Goal: Feedback & Contribution: Contribute content

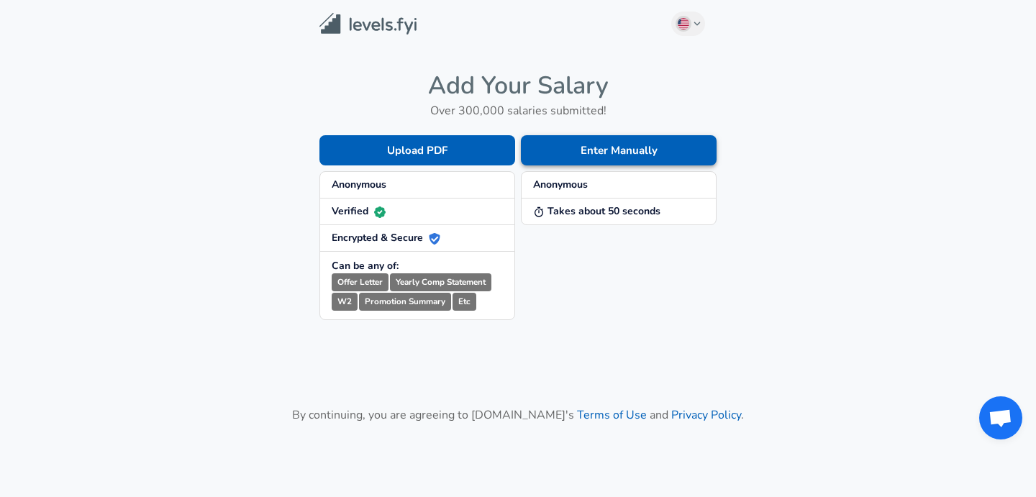
click at [640, 158] on button "Enter Manually" at bounding box center [619, 150] width 196 height 30
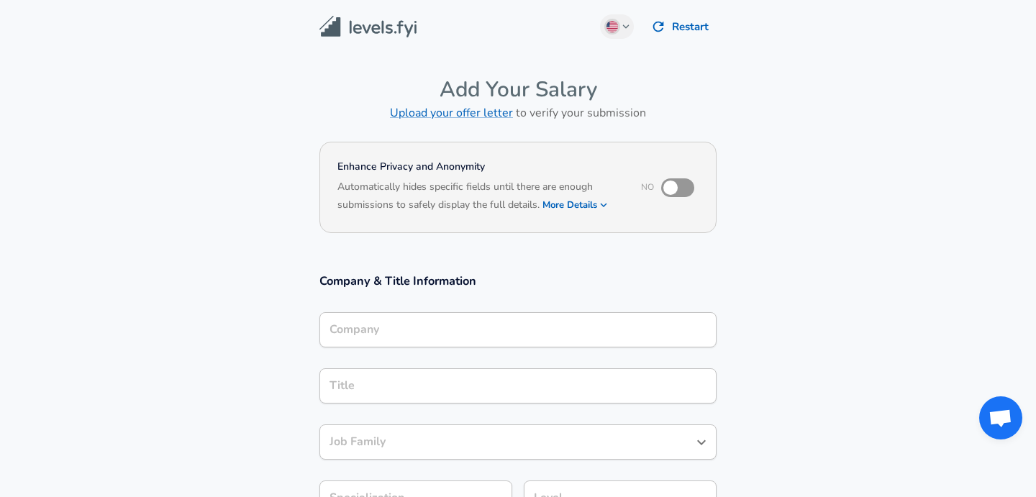
click at [442, 323] on input "Company" at bounding box center [518, 330] width 384 height 22
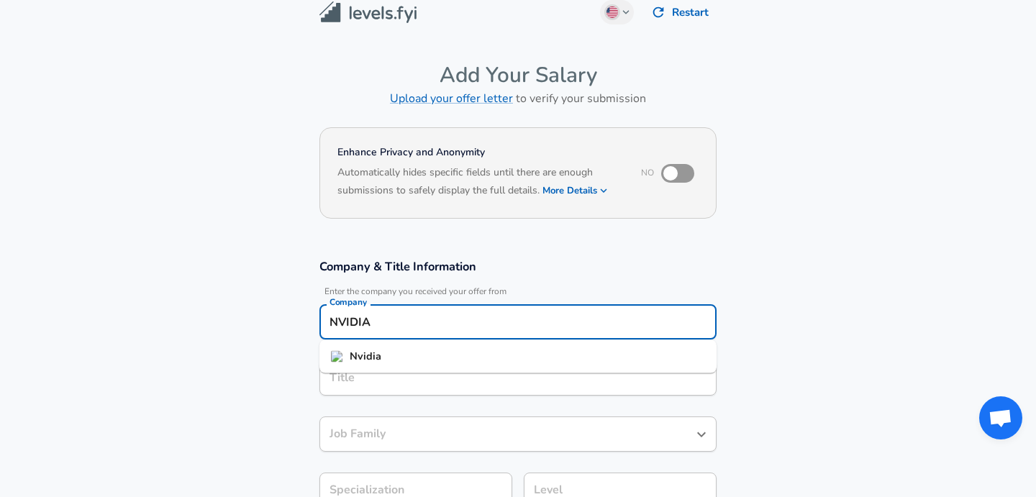
click at [405, 371] on ul "Nvidia" at bounding box center [517, 356] width 397 height 33
click at [375, 349] on span "Nvidia" at bounding box center [366, 357] width 32 height 16
type input "Nvidia"
click at [361, 373] on input "Title" at bounding box center [518, 378] width 384 height 22
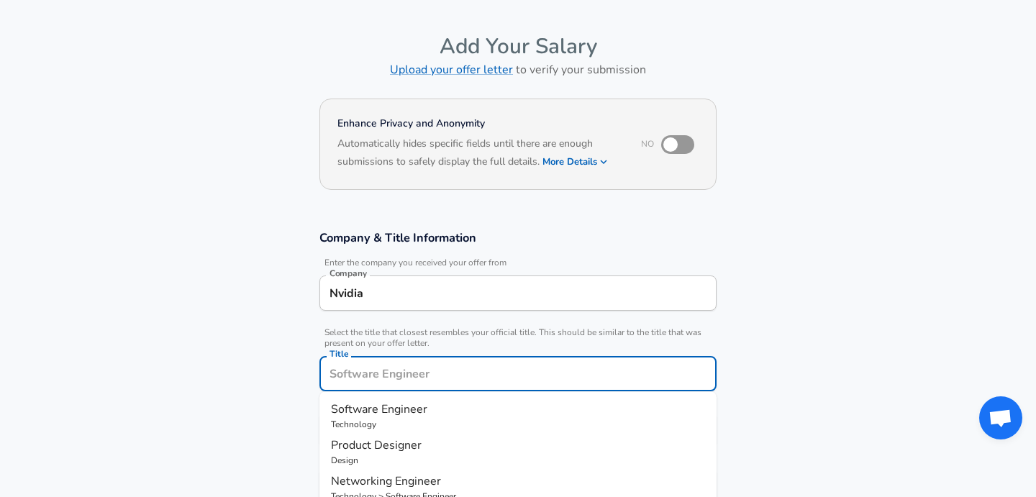
click at [362, 403] on span "Software Engineer" at bounding box center [379, 410] width 96 height 16
type input "Software Engineer"
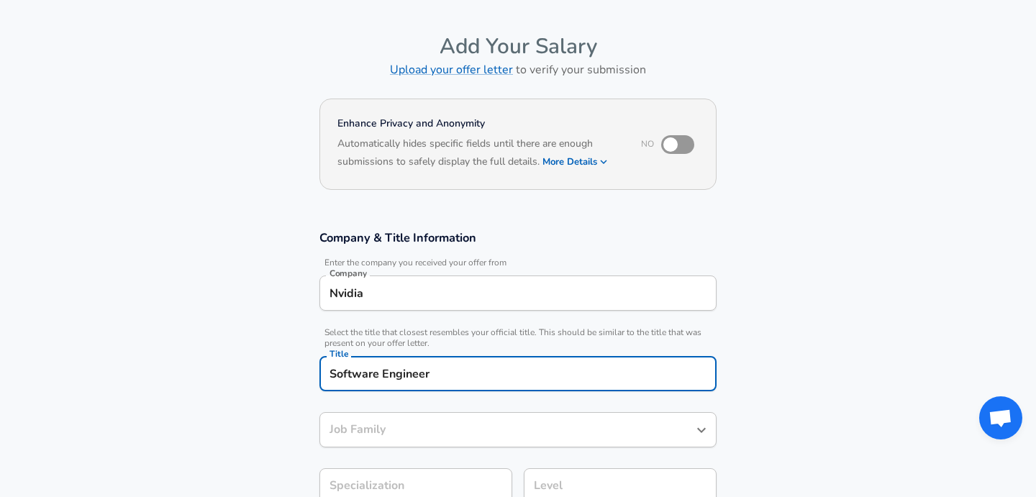
type input "Software Engineer"
click at [242, 405] on section "Company & Title Information Enter the company you received your offer from Comp…" at bounding box center [518, 374] width 1036 height 323
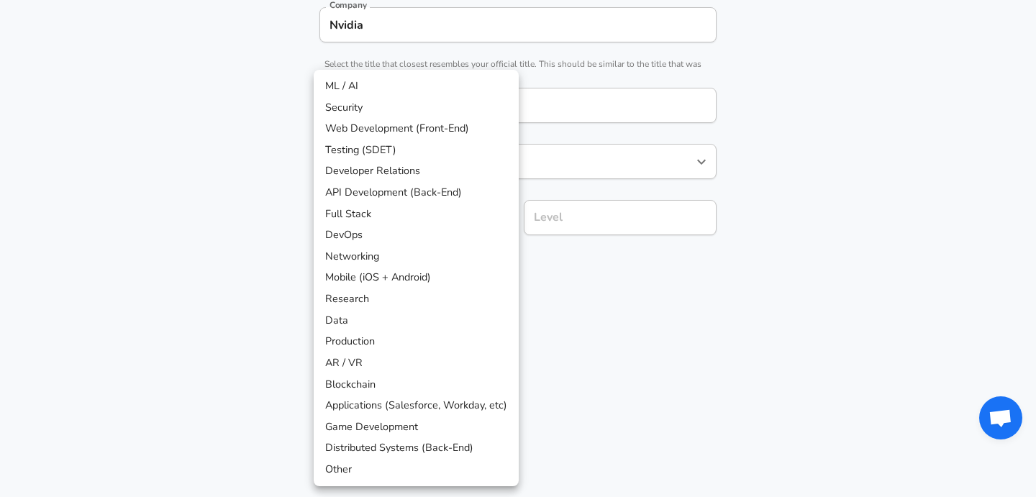
click at [325, 233] on li "DevOps" at bounding box center [416, 236] width 205 height 22
type input "DevOps"
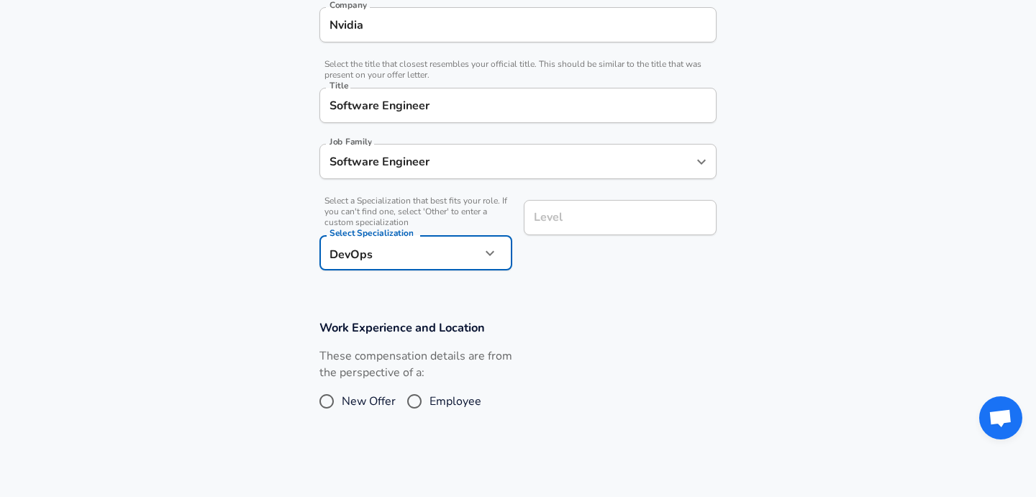
click at [417, 399] on input "Employee" at bounding box center [414, 401] width 30 height 23
radio input "true"
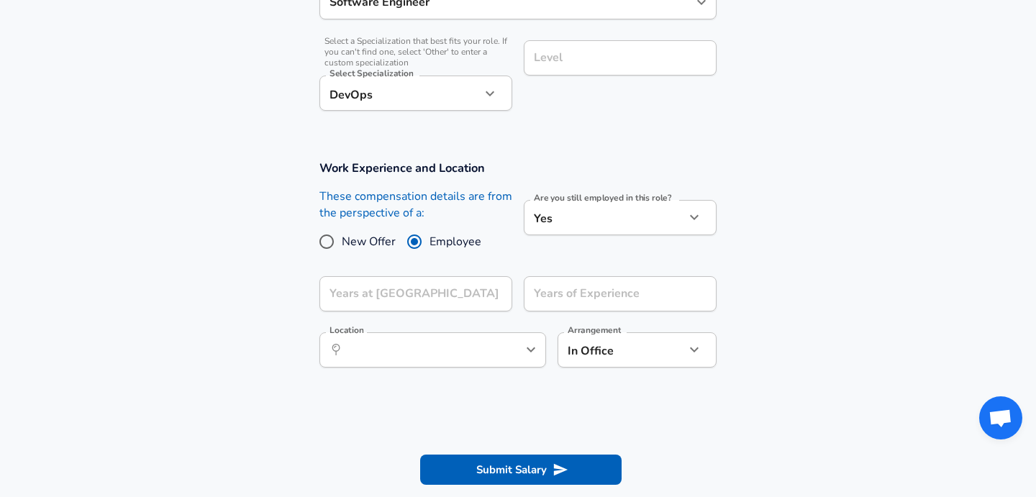
scroll to position [493, 0]
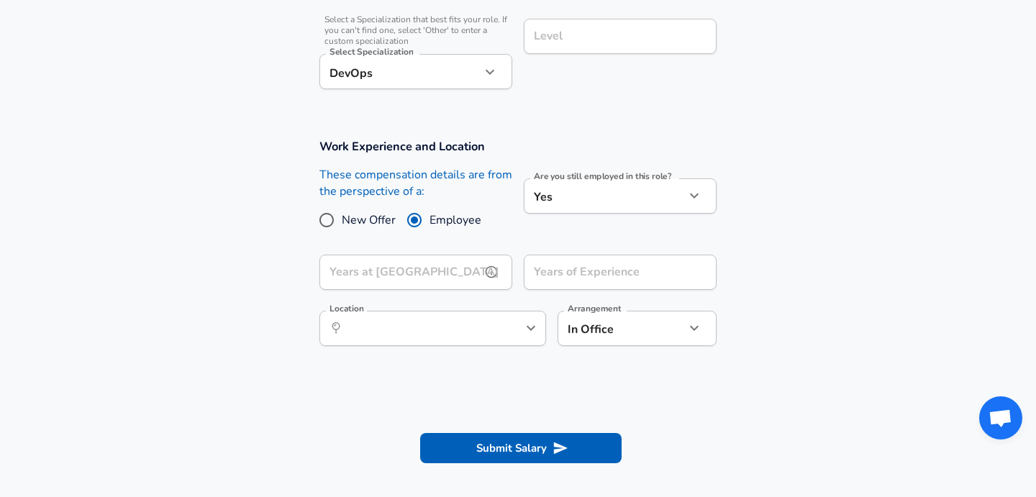
click at [406, 266] on div "Years at Nvidia Years at [GEOGRAPHIC_DATA]" at bounding box center [415, 274] width 193 height 39
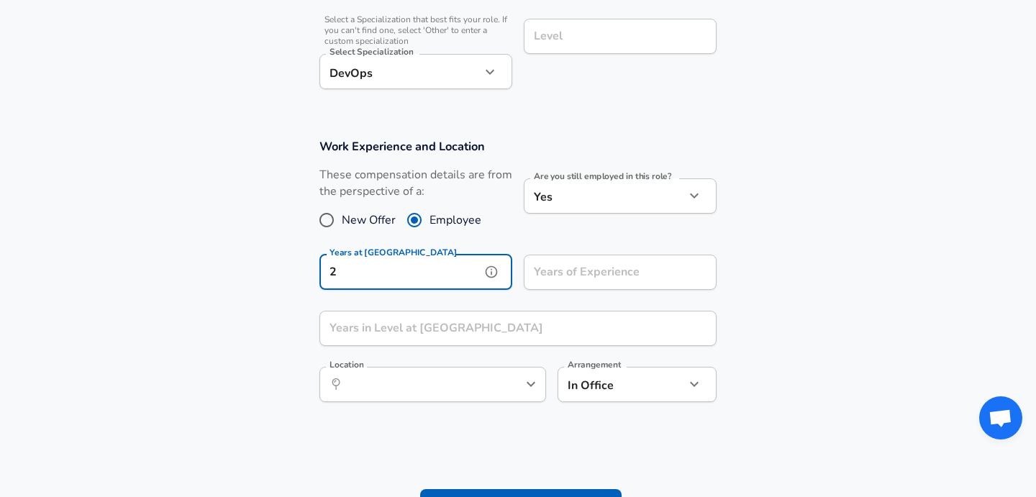
type input "2"
click at [602, 248] on div "Years of Experience Years of Experience" at bounding box center [614, 271] width 204 height 56
click at [581, 266] on div "Years of Experience Years of Experience" at bounding box center [620, 274] width 193 height 39
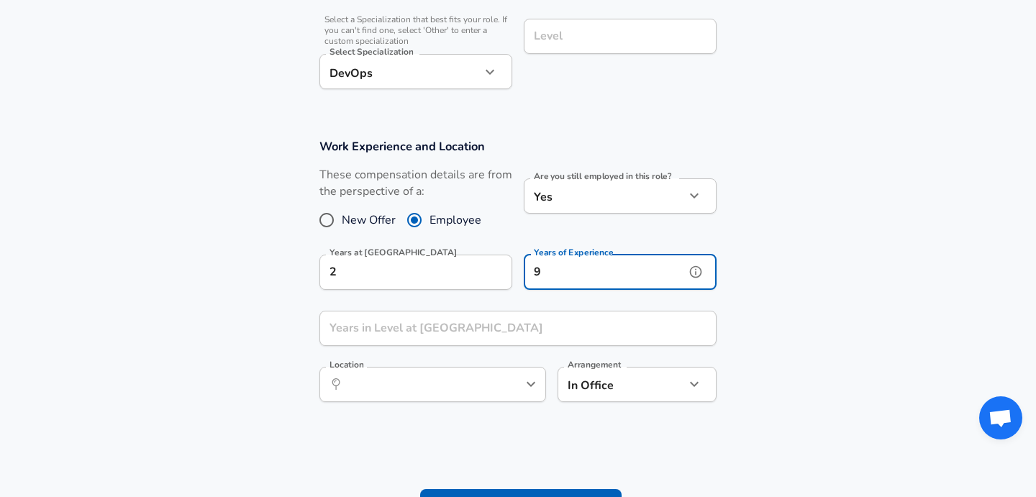
type input "9"
click at [440, 319] on div "Years in Level at [GEOGRAPHIC_DATA] Years in Level at [GEOGRAPHIC_DATA]" at bounding box center [517, 330] width 397 height 39
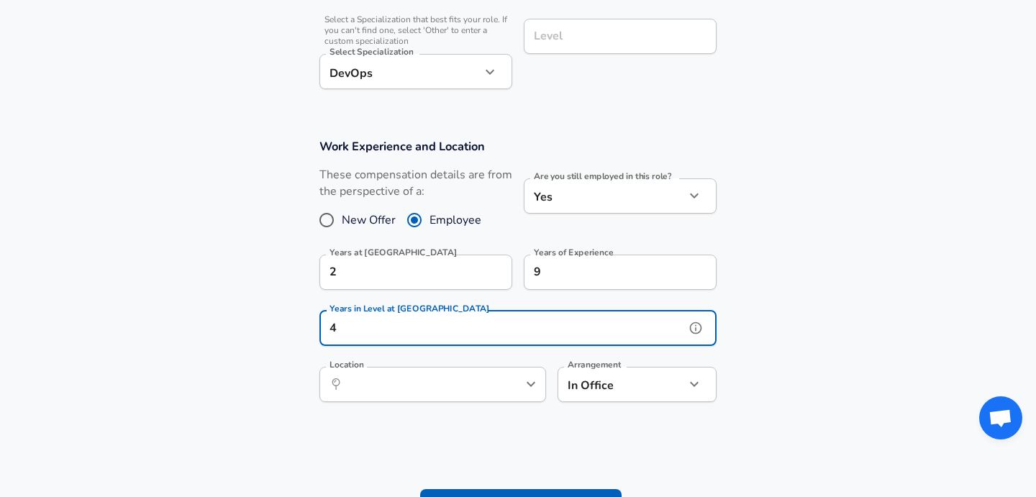
type input "4"
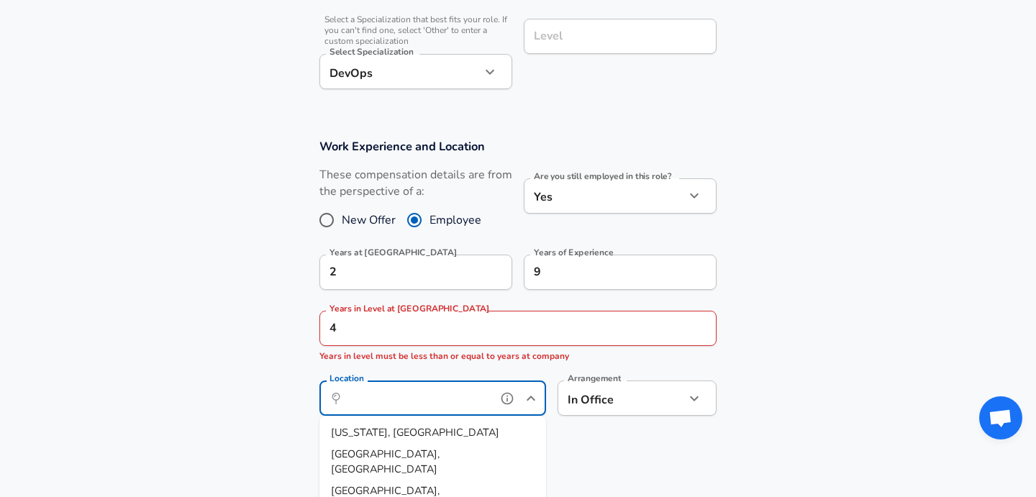
click at [369, 378] on div "Location ​ Location" at bounding box center [432, 397] width 227 height 56
click at [368, 435] on span "luru, [GEOGRAPHIC_DATA], [GEOGRAPHIC_DATA]" at bounding box center [412, 440] width 163 height 30
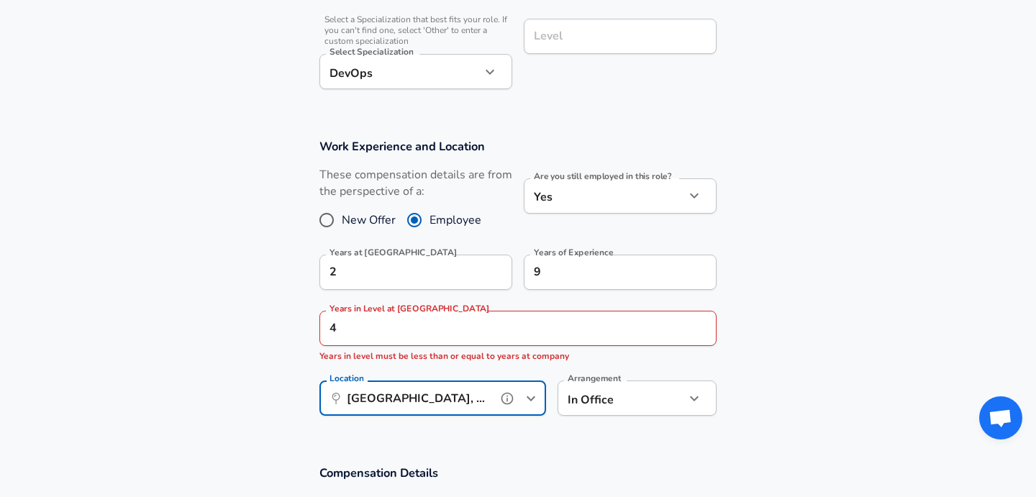
type input "[GEOGRAPHIC_DATA], [GEOGRAPHIC_DATA], [GEOGRAPHIC_DATA]"
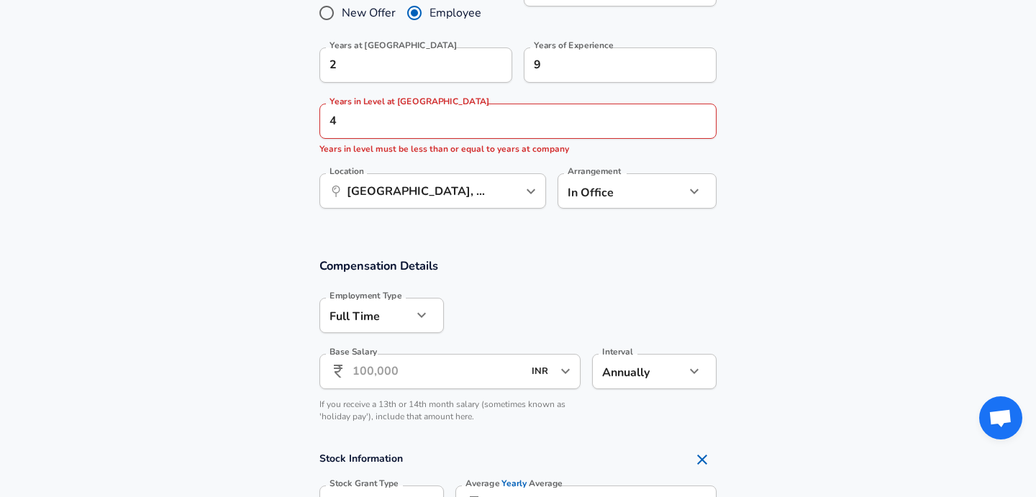
scroll to position [702, 0]
click at [699, 181] on icon "button" at bounding box center [694, 189] width 17 height 17
click at [616, 260] on li "Hybrid" at bounding box center [637, 266] width 159 height 22
type input "hybrid"
click at [553, 291] on div at bounding box center [580, 313] width 273 height 56
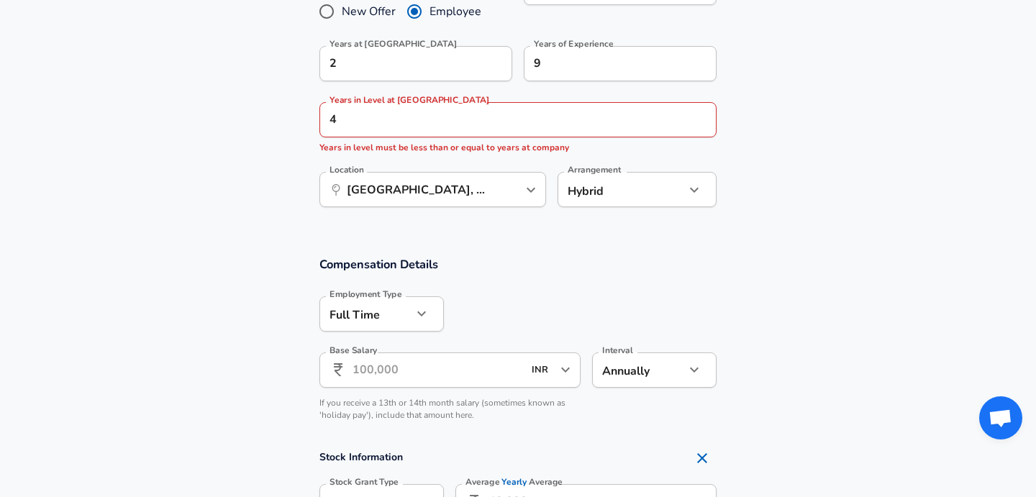
scroll to position [797, 0]
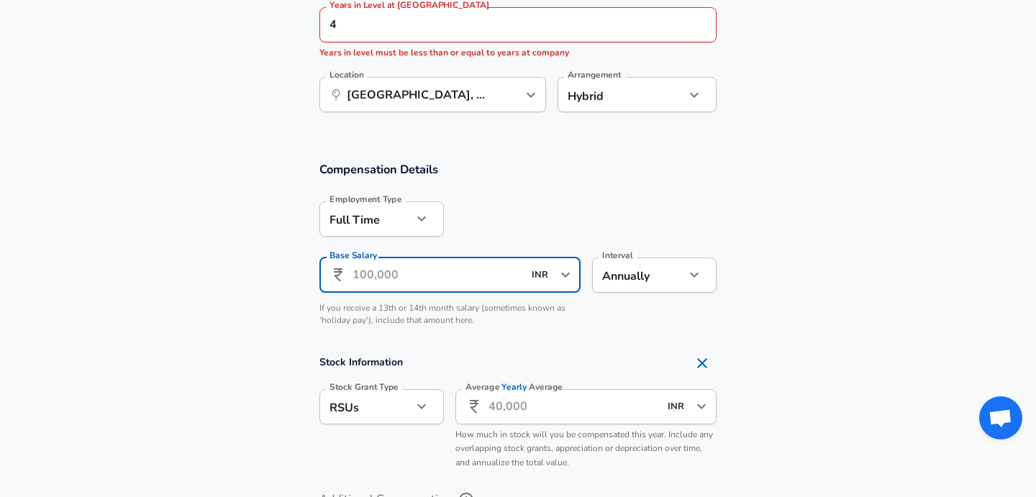
click at [421, 284] on input "Base Salary" at bounding box center [438, 275] width 171 height 35
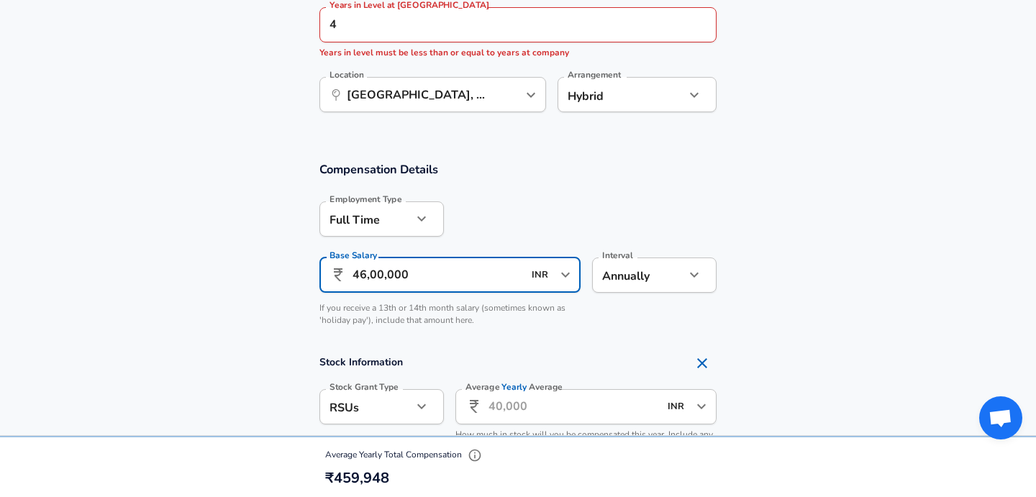
type input "46,00,000"
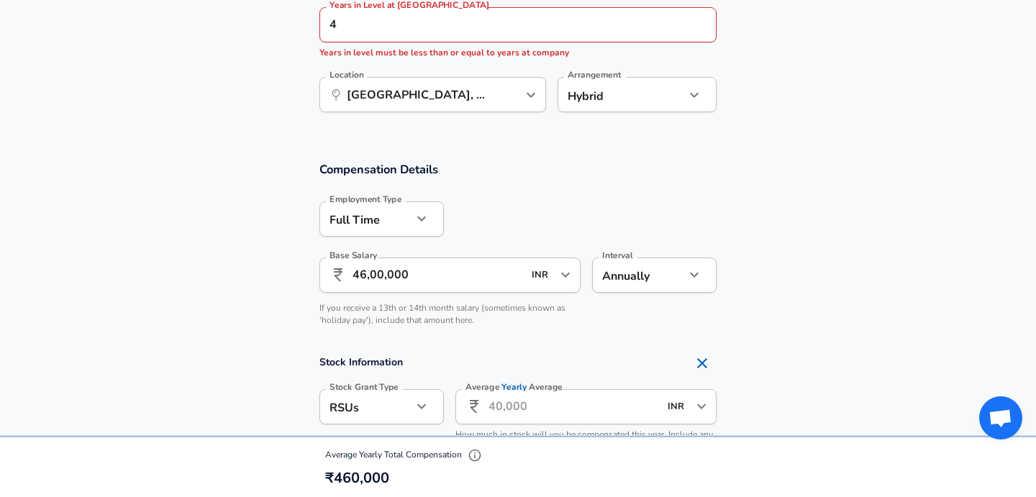
click at [273, 325] on section "Compensation Details Employment Type [DEMOGRAPHIC_DATA] full_time Employment Ty…" at bounding box center [518, 248] width 1036 height 174
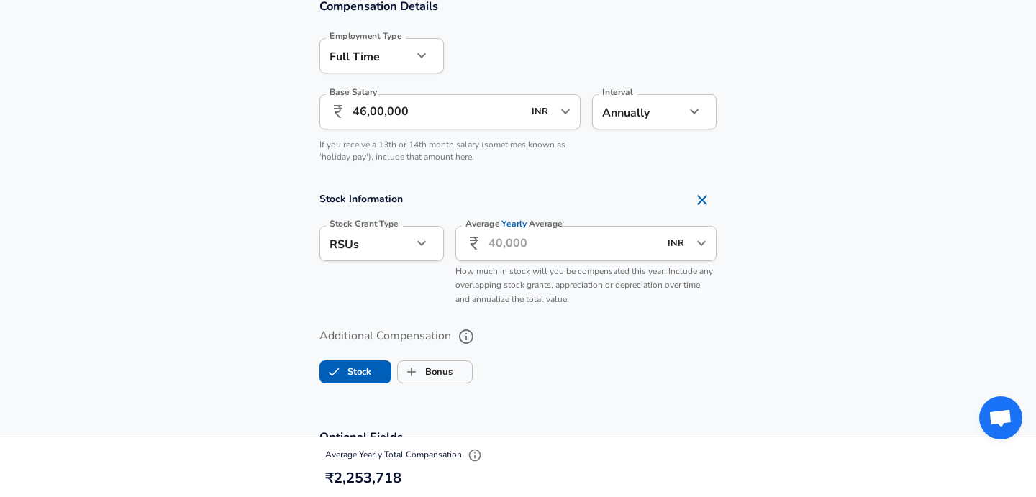
scroll to position [961, 0]
click at [553, 245] on input "Average Yearly Average" at bounding box center [574, 242] width 171 height 35
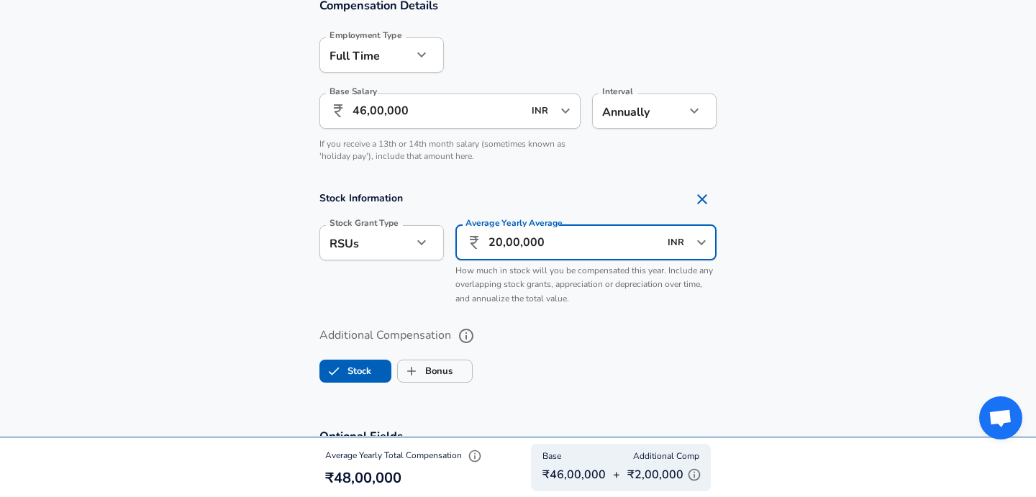
type input "20,00,000"
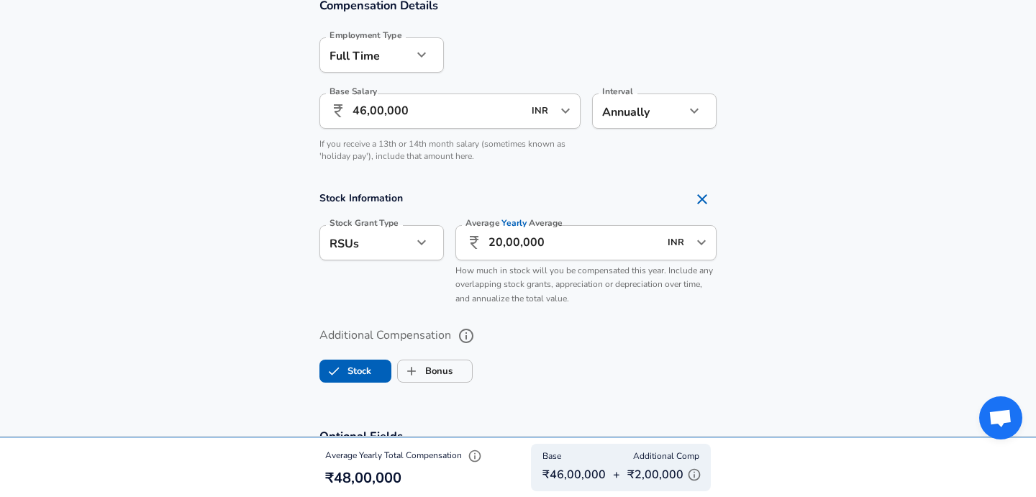
click at [299, 296] on section "Stock Information Stock Grant Type RSUs stock Stock Grant Type Average Yearly A…" at bounding box center [518, 249] width 1036 height 128
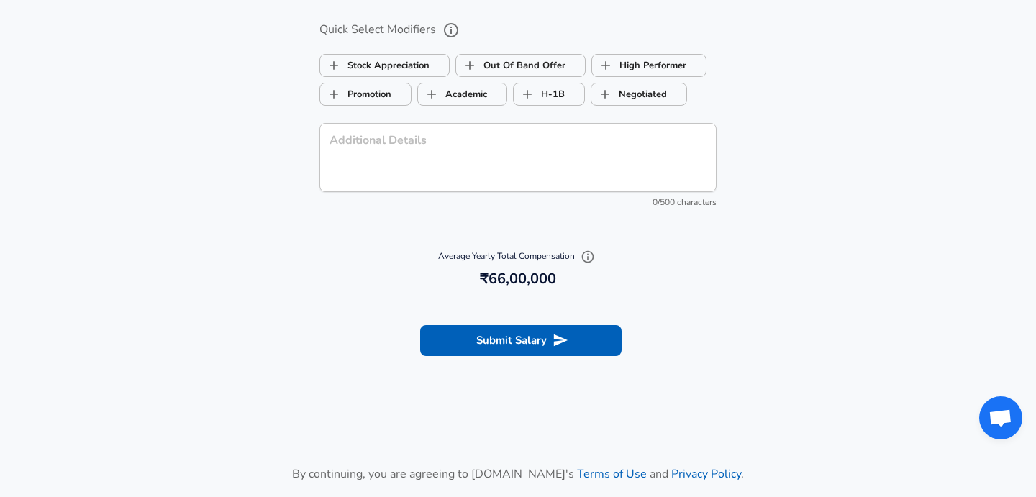
scroll to position [1600, 0]
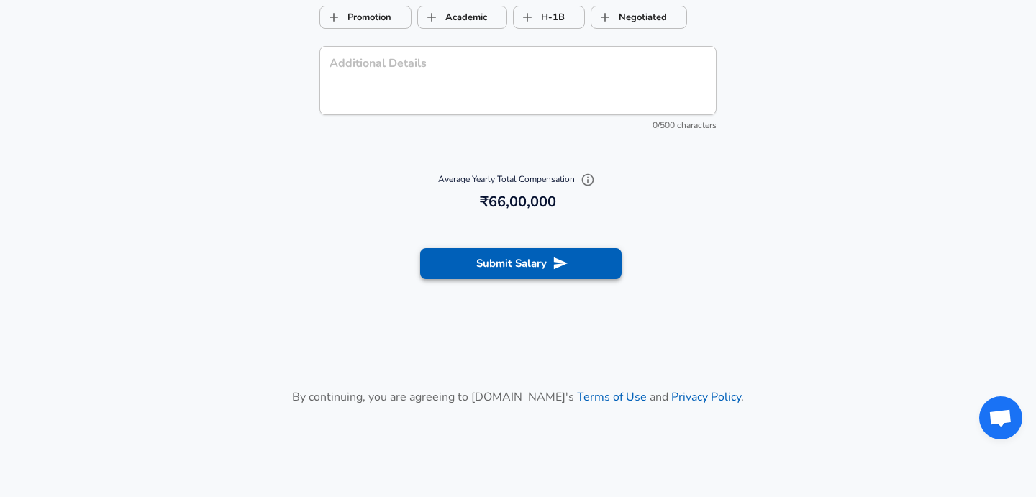
click at [530, 262] on button "Submit Salary" at bounding box center [520, 263] width 201 height 30
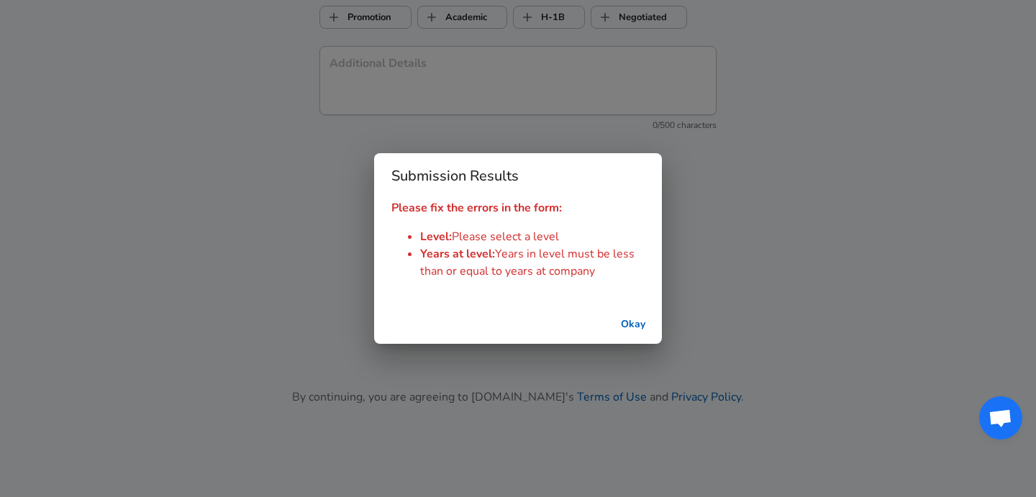
click at [635, 326] on button "Okay" at bounding box center [633, 325] width 46 height 27
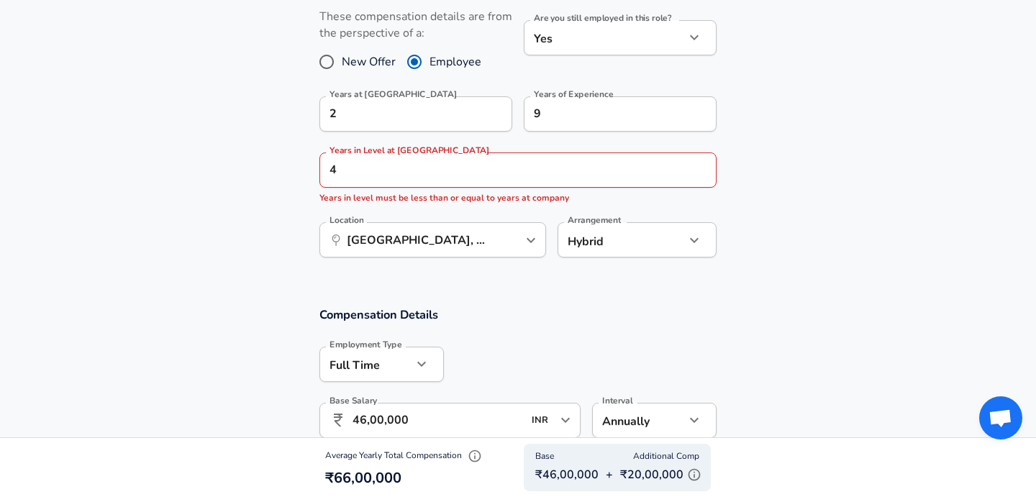
scroll to position [636, 0]
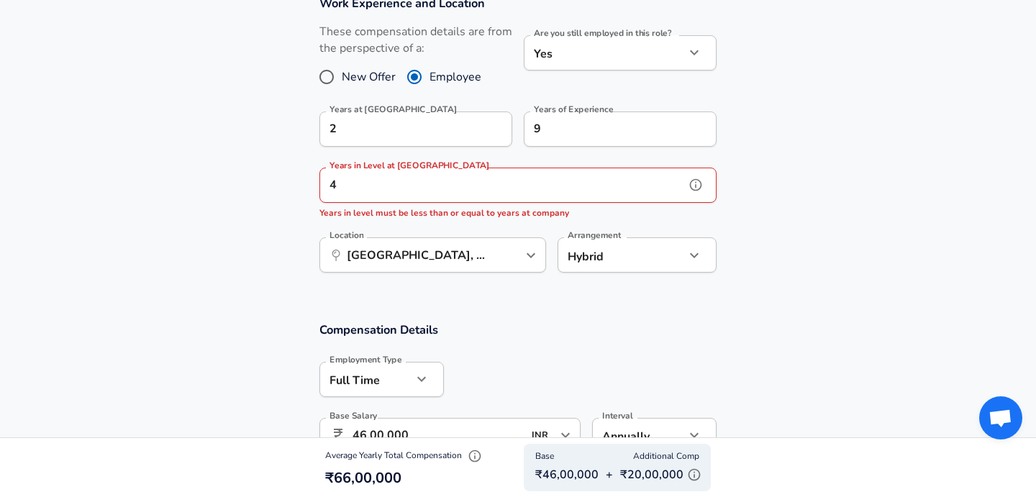
click at [415, 178] on input "4" at bounding box center [502, 185] width 366 height 35
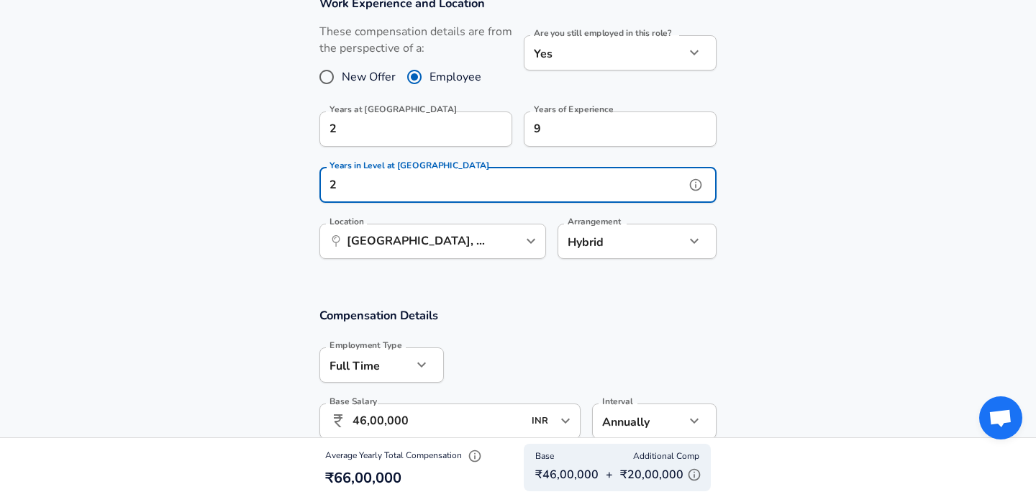
type input "2"
click at [250, 232] on section "Work Experience and Location These compensation details are from the perspectiv…" at bounding box center [518, 134] width 1036 height 312
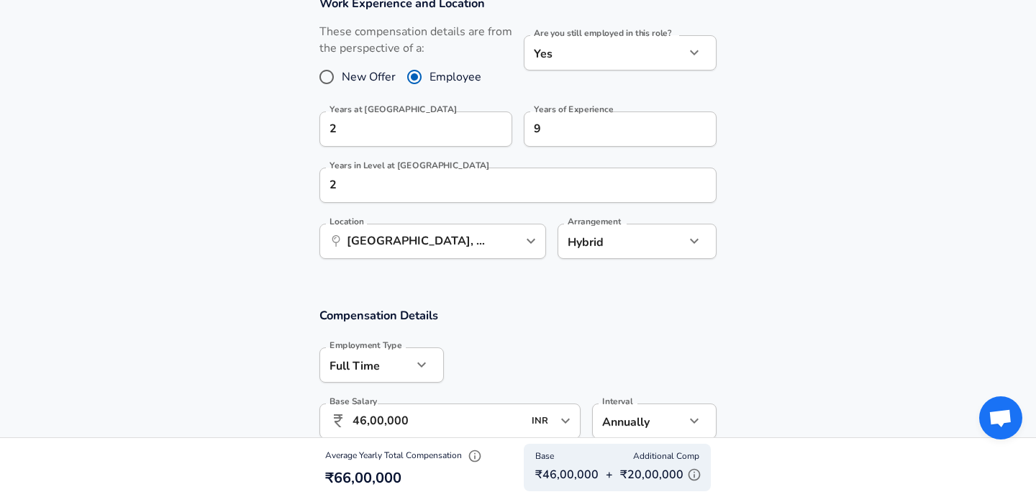
scroll to position [1687, 0]
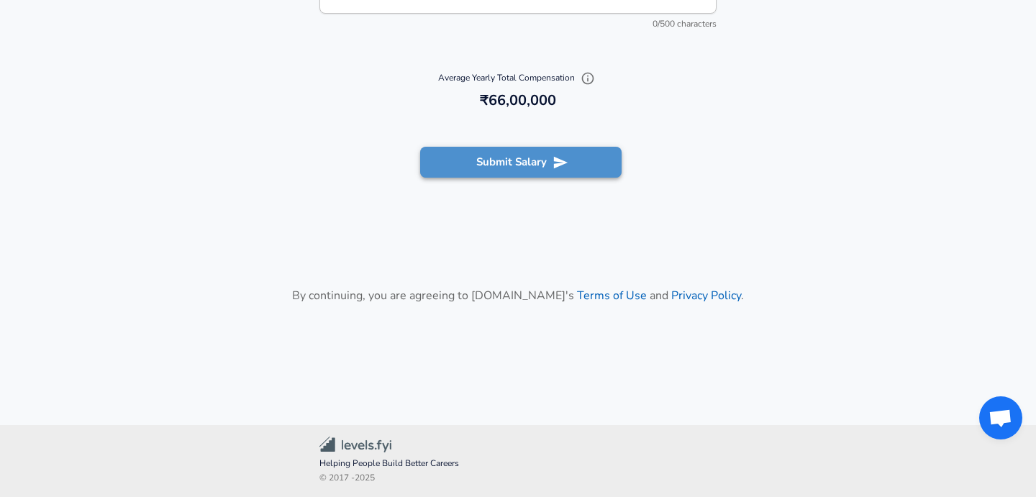
click at [607, 160] on button "Submit Salary" at bounding box center [520, 162] width 201 height 30
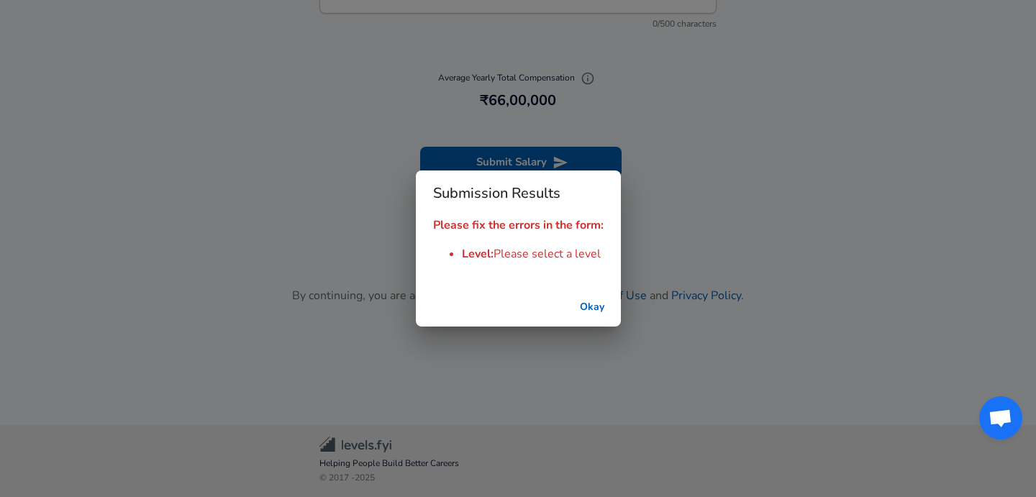
click at [591, 309] on button "Okay" at bounding box center [592, 307] width 46 height 27
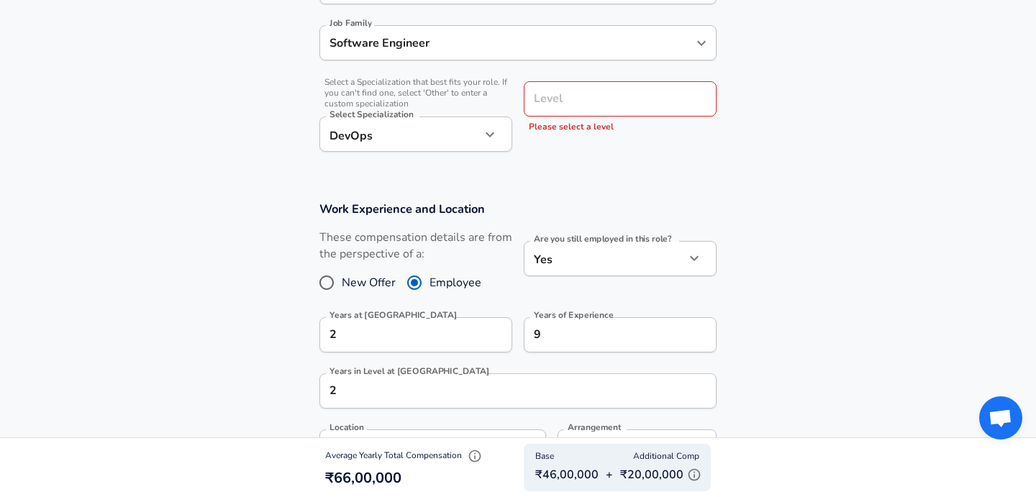
scroll to position [459, 0]
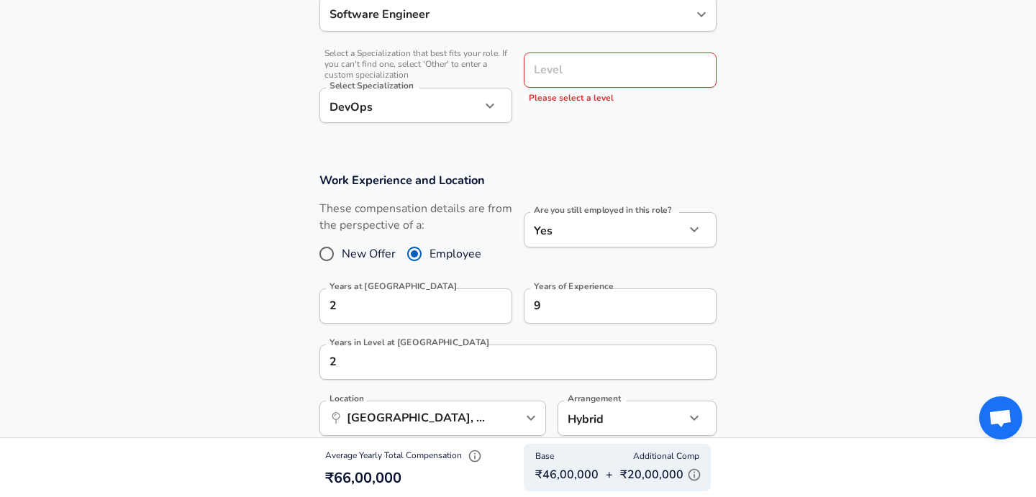
click at [623, 88] on div "Level" at bounding box center [620, 70] width 193 height 35
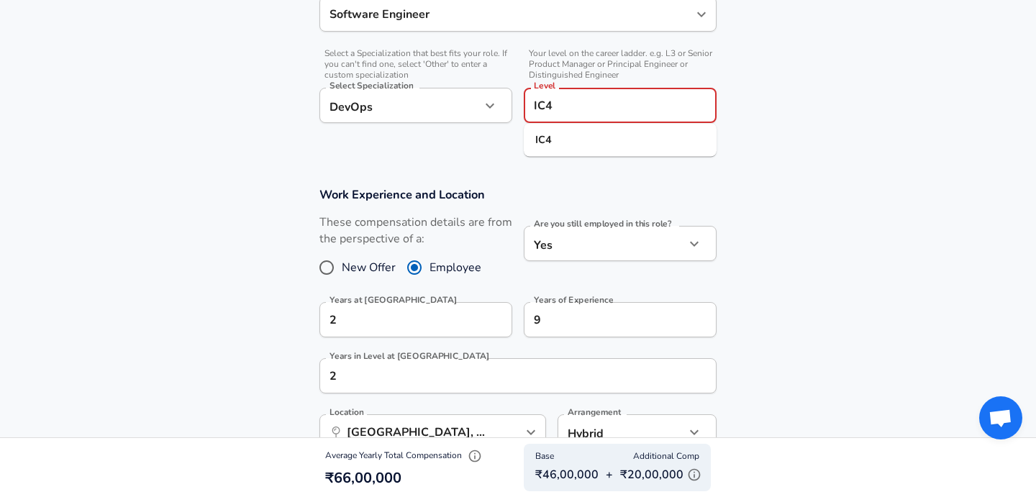
click at [605, 140] on li "IC4" at bounding box center [620, 141] width 193 height 22
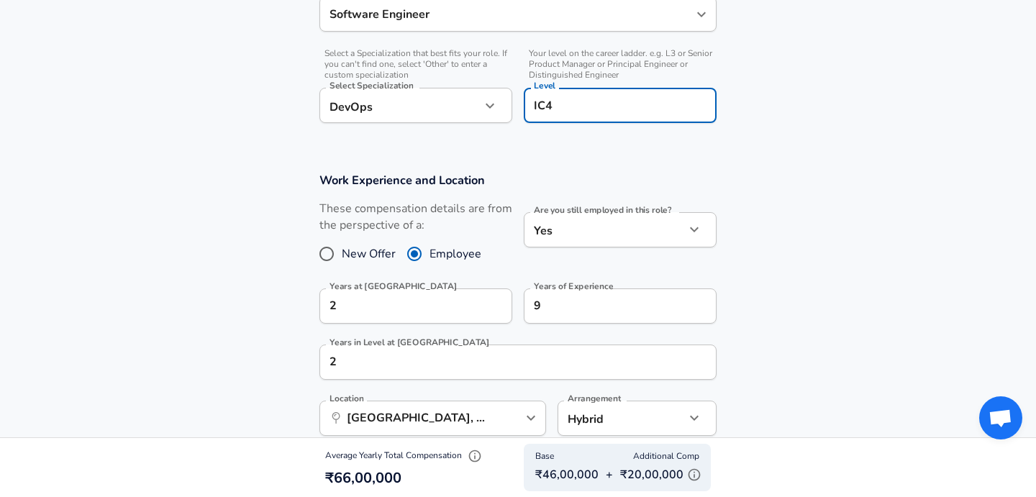
type input "IC4"
click at [294, 200] on section "Work Experience and Location These compensation details are from the perspectiv…" at bounding box center [518, 311] width 1036 height 312
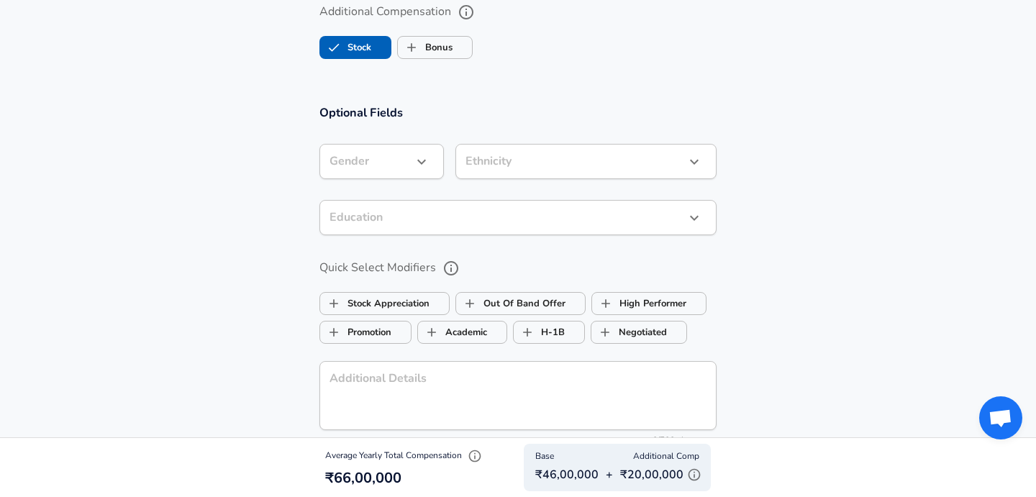
scroll to position [1687, 0]
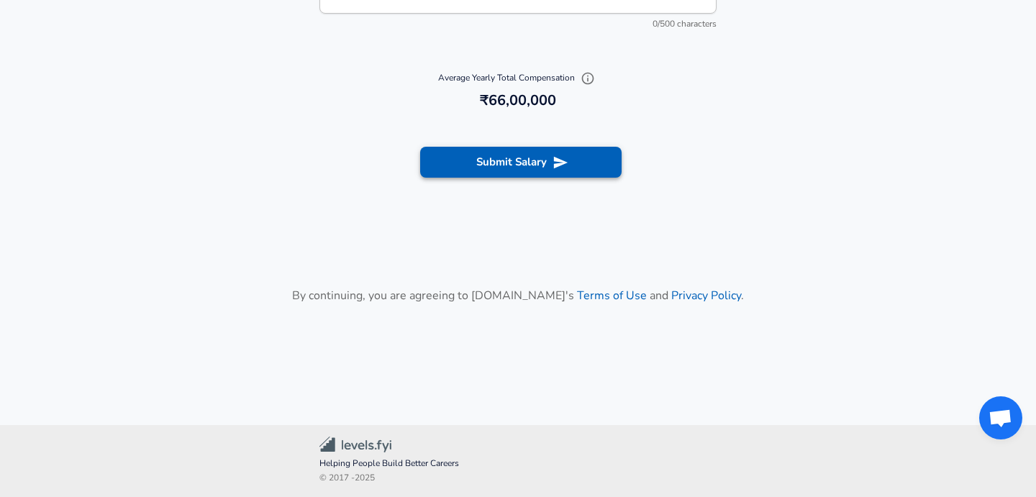
click at [569, 157] on button "Submit Salary" at bounding box center [520, 162] width 201 height 30
